Goal: Information Seeking & Learning: Learn about a topic

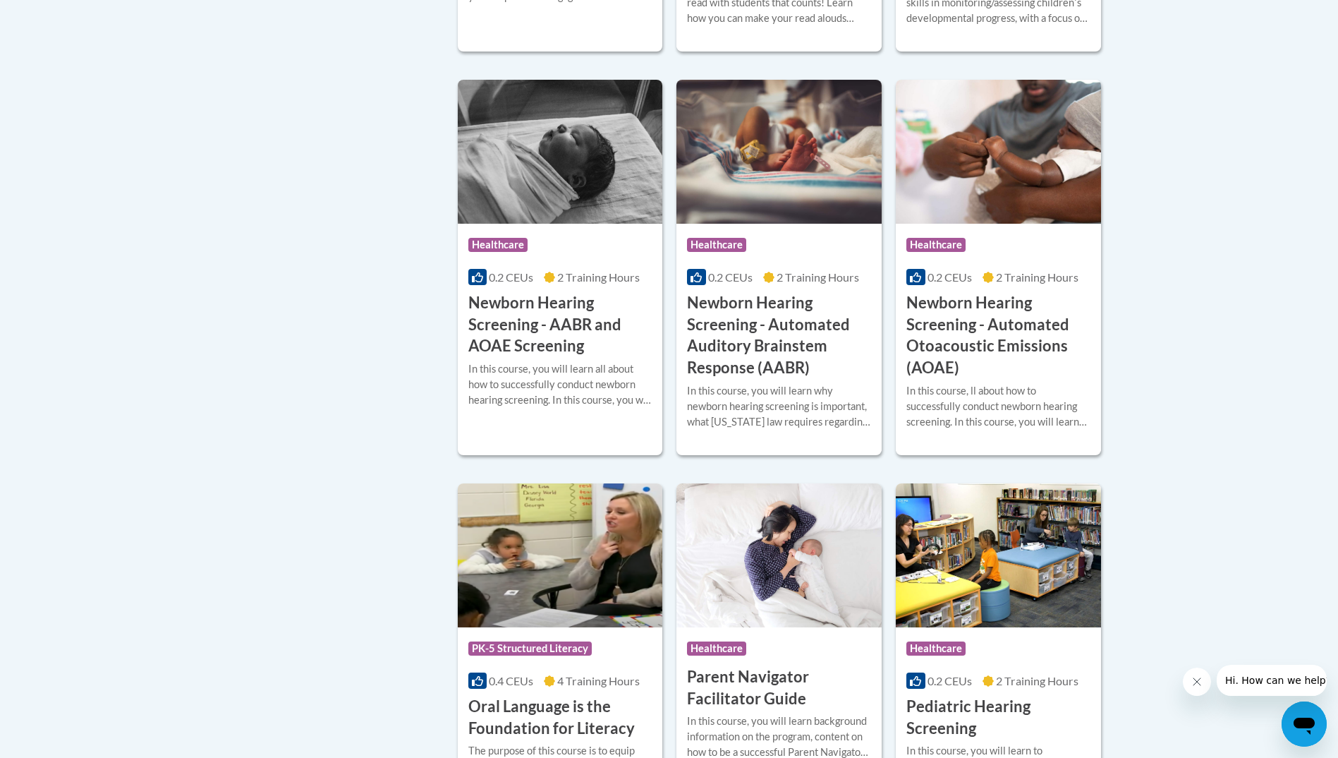
scroll to position [2540, 0]
